Goal: Task Accomplishment & Management: Use online tool/utility

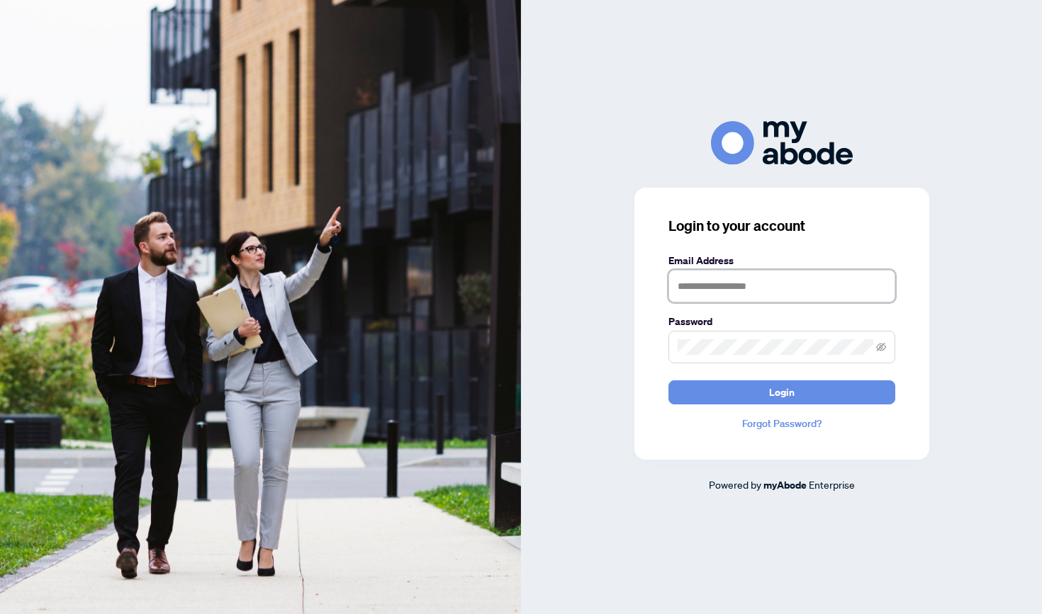
type input "**********"
click at [781, 392] on button "Login" at bounding box center [781, 392] width 227 height 24
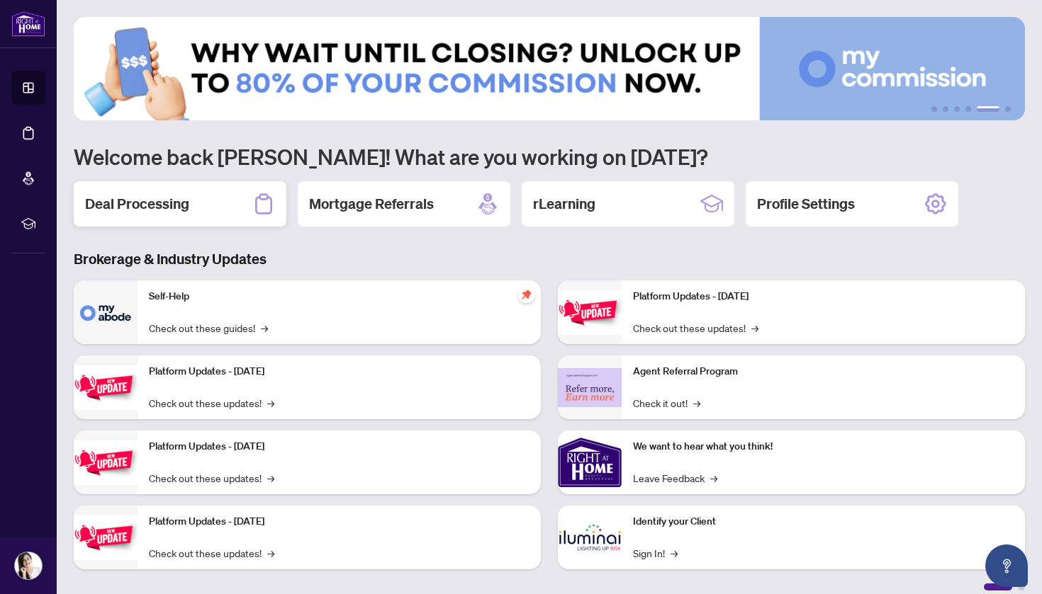
click at [154, 225] on div "Deal Processing" at bounding box center [180, 203] width 213 height 45
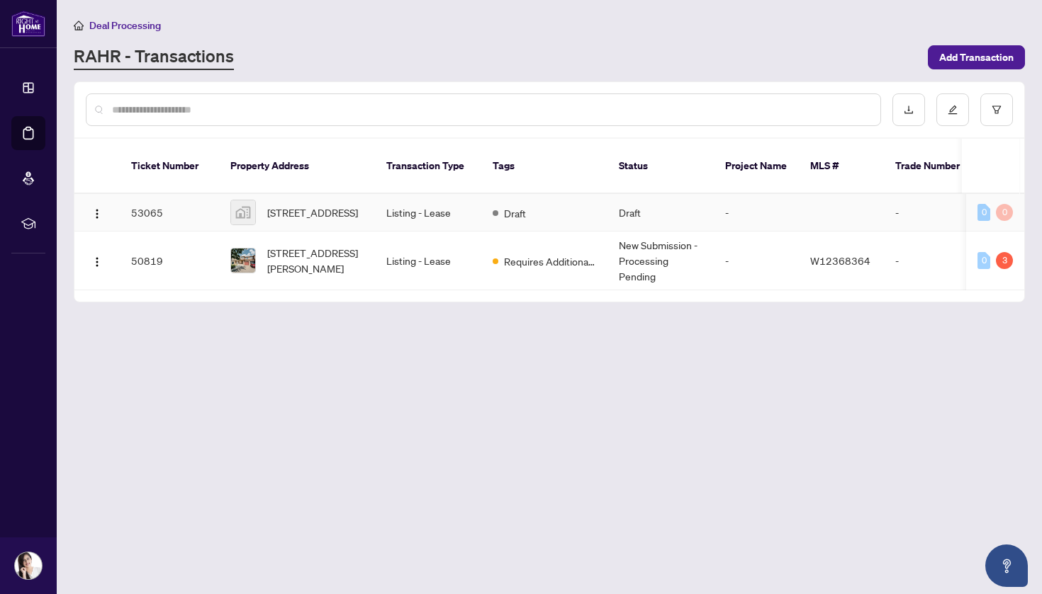
click at [473, 197] on td "Listing - Lease" at bounding box center [428, 213] width 106 height 38
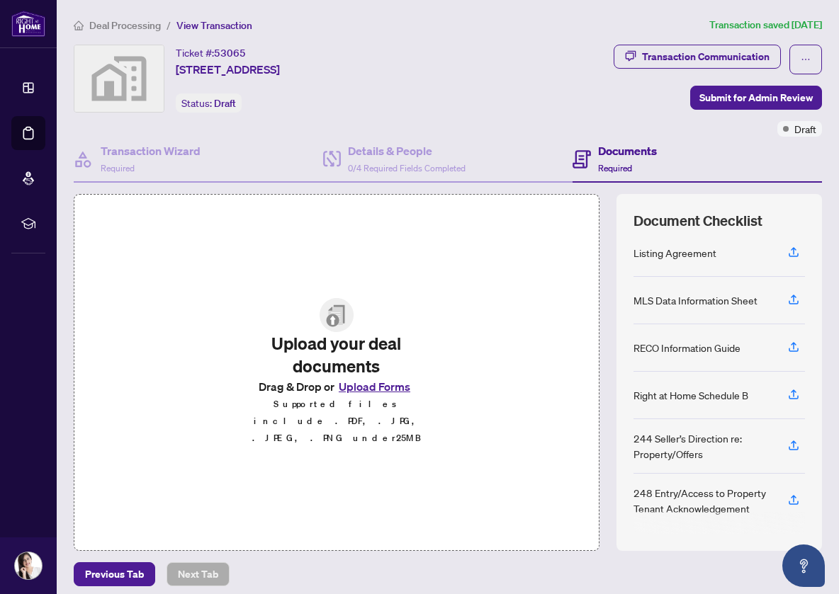
scroll to position [7, 0]
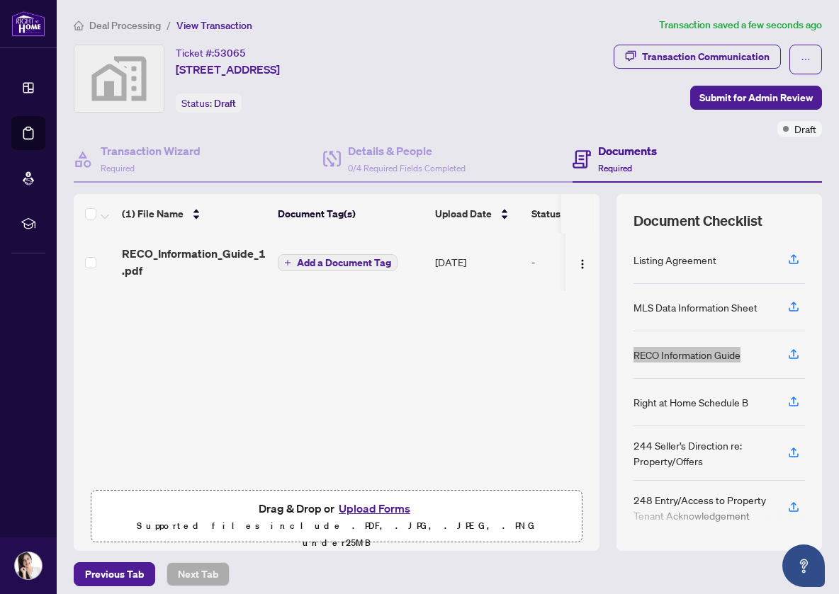
drag, startPoint x: 834, startPoint y: 340, endPoint x: 760, endPoint y: 340, distance: 73.7
click at [760, 340] on main "Deal Processing / View Transaction Transaction saved a few seconds ago Ticket #…" at bounding box center [448, 297] width 782 height 594
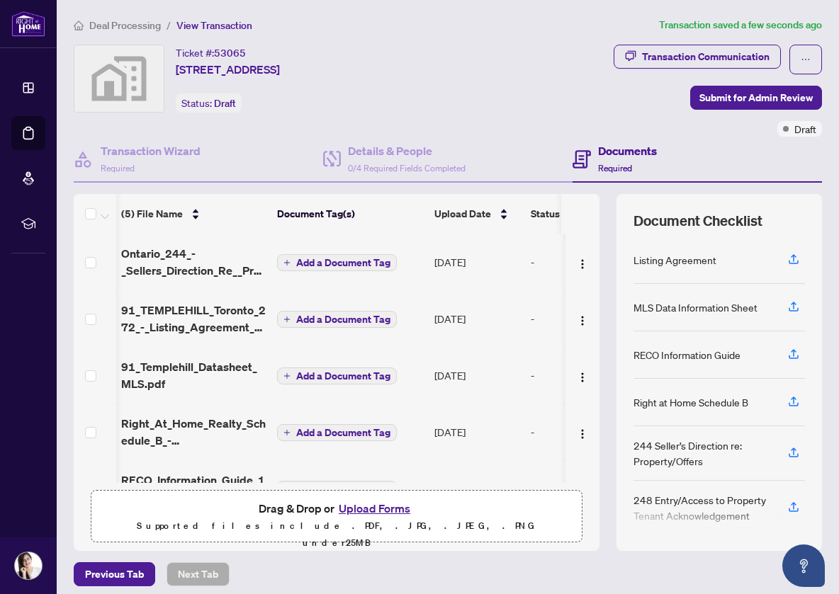
scroll to position [0, 1]
click at [347, 319] on span "Add a Document Tag" at bounding box center [343, 320] width 94 height 10
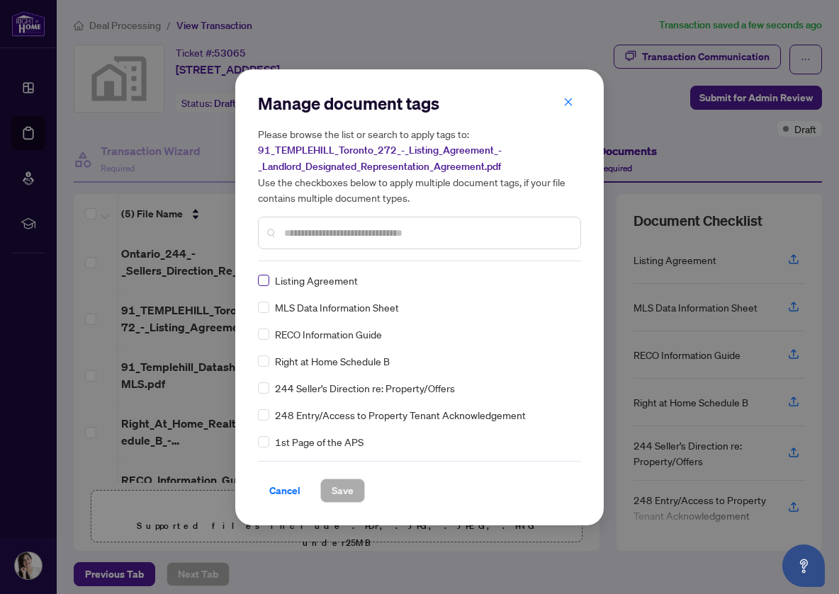
click at [264, 283] on span at bounding box center [263, 280] width 11 height 11
click at [344, 490] on span "Save" at bounding box center [343, 491] width 22 height 23
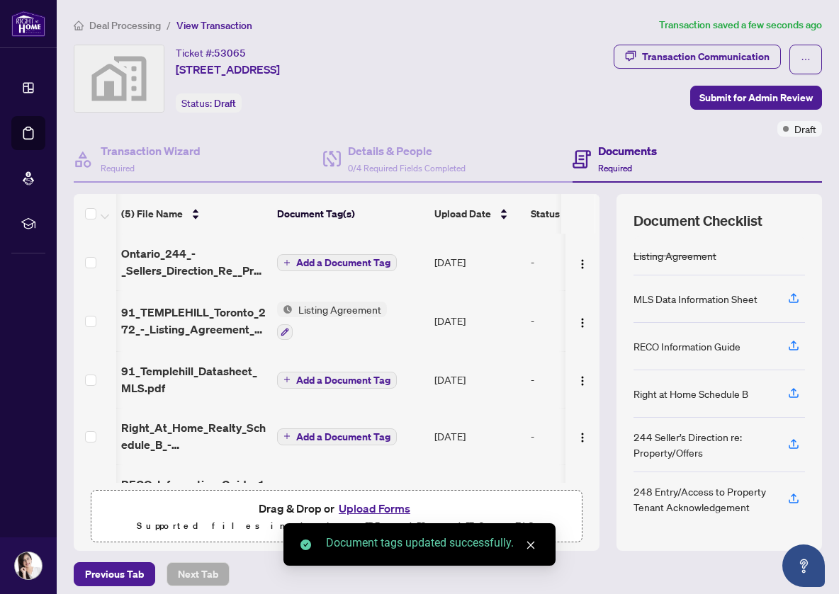
click at [337, 264] on span "Add a Document Tag" at bounding box center [343, 263] width 94 height 10
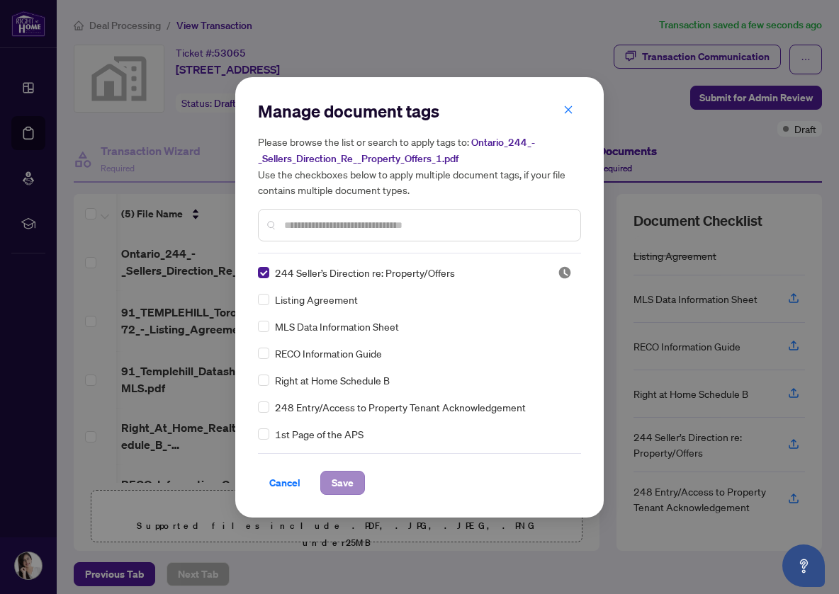
click at [346, 483] on span "Save" at bounding box center [343, 483] width 22 height 23
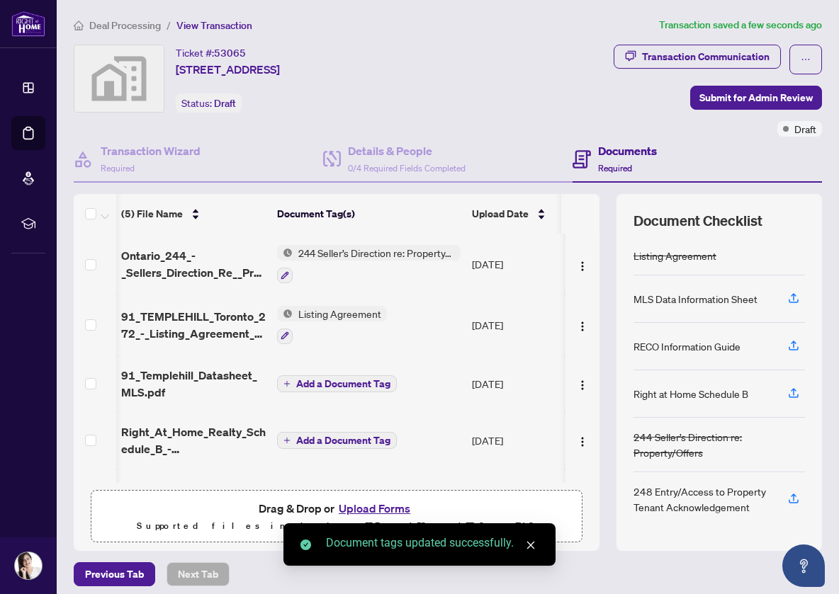
click at [360, 379] on span "Add a Document Tag" at bounding box center [343, 384] width 94 height 10
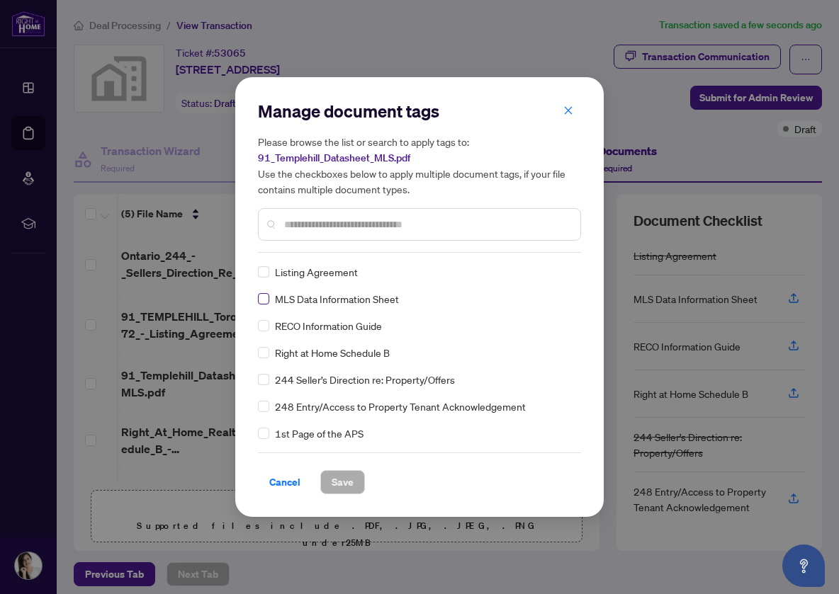
click at [266, 303] on span at bounding box center [263, 298] width 11 height 11
click at [344, 495] on button "Save" at bounding box center [342, 482] width 45 height 24
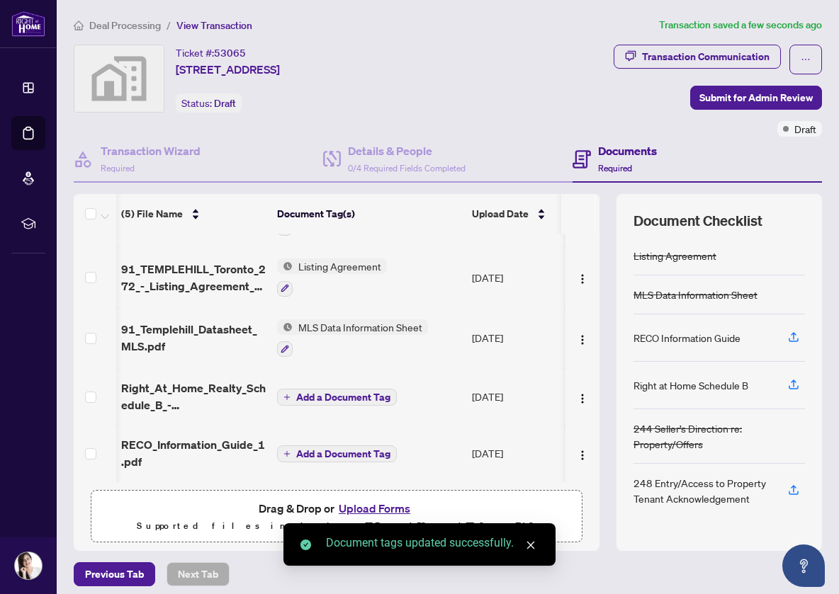
scroll to position [49, 1]
click at [363, 400] on button "Add a Document Tag" at bounding box center [337, 397] width 120 height 17
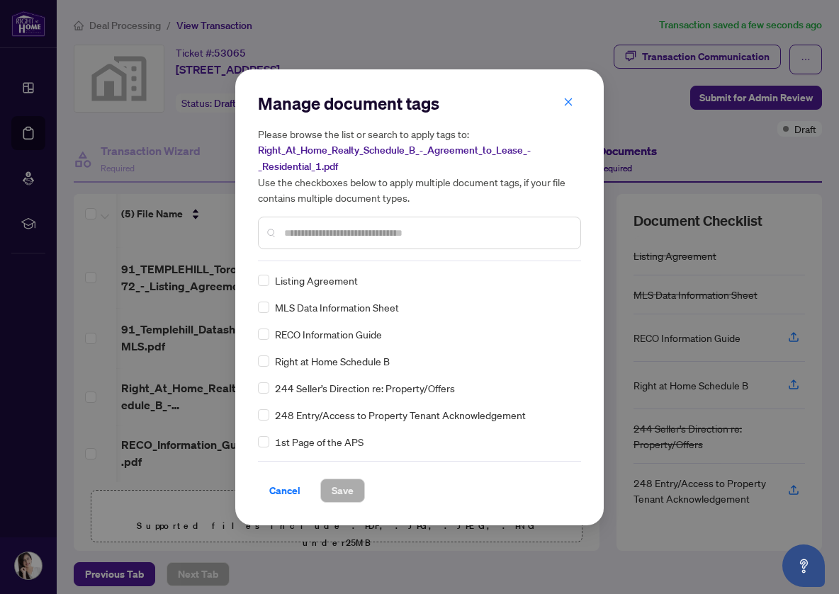
click at [270, 363] on div "Right at Home Schedule B" at bounding box center [415, 362] width 315 height 16
click at [346, 488] on span "Save" at bounding box center [343, 491] width 22 height 23
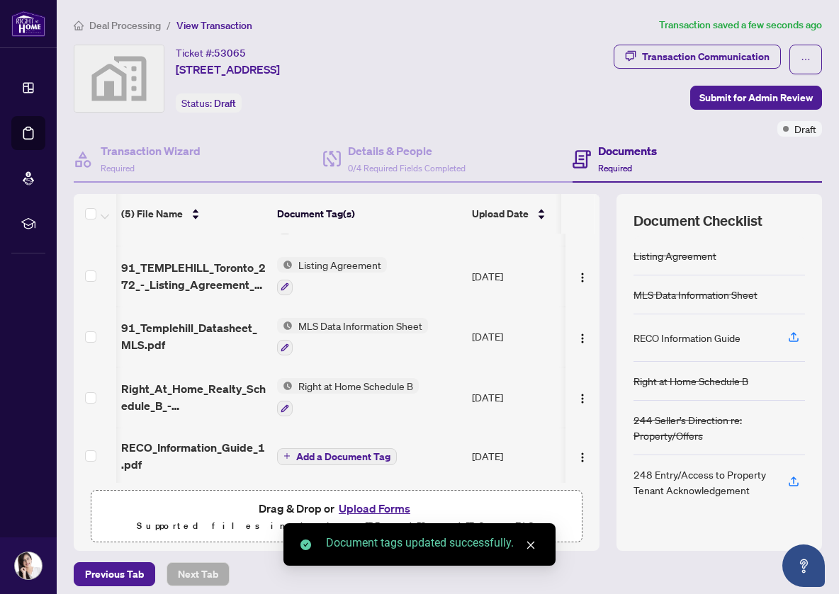
click at [345, 456] on span "Add a Document Tag" at bounding box center [343, 457] width 94 height 10
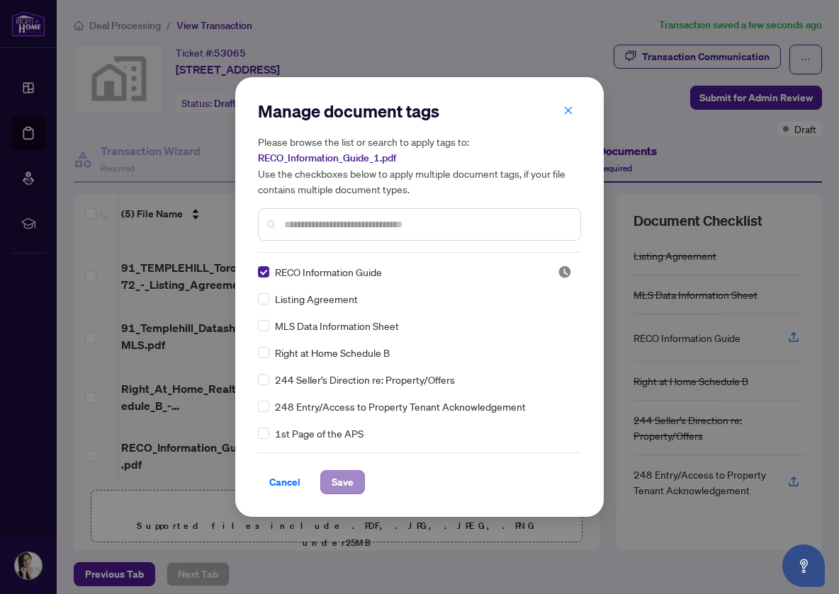
click at [348, 490] on span "Save" at bounding box center [343, 482] width 22 height 23
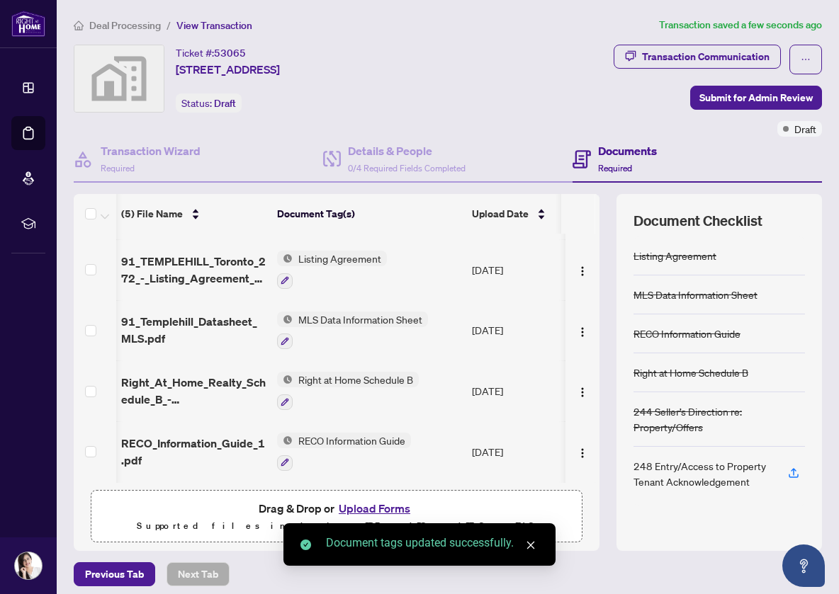
scroll to position [57, 1]
